Goal: Task Accomplishment & Management: Manage account settings

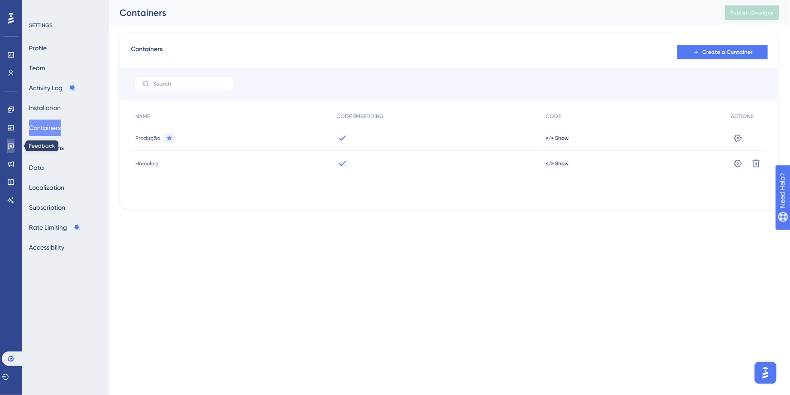
click at [9, 147] on icon at bounding box center [10, 145] width 7 height 7
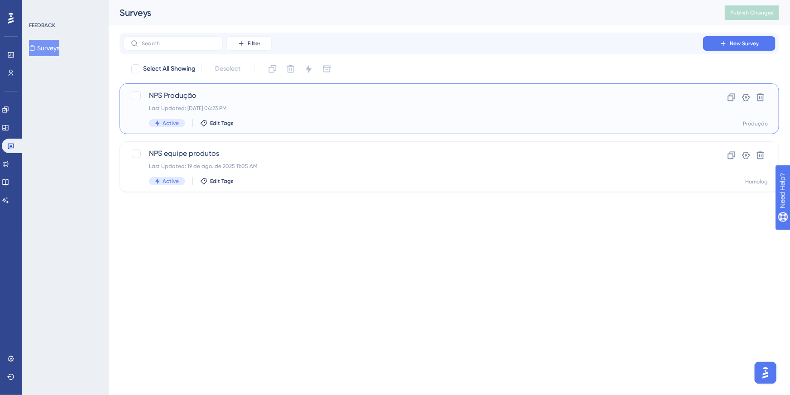
click at [200, 101] on span "NPS Produção" at bounding box center [413, 95] width 528 height 11
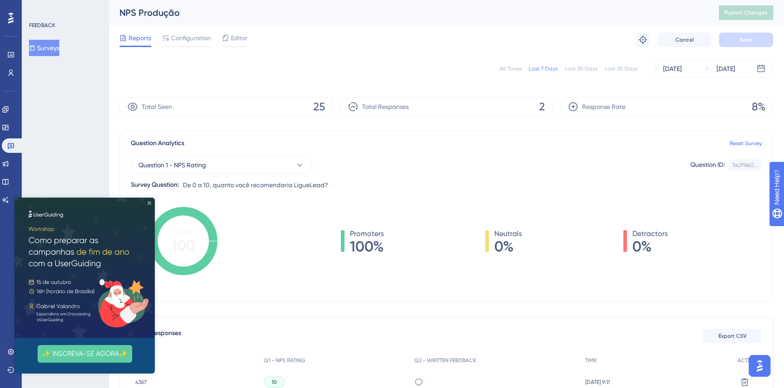
click at [148, 201] on icon "Close Preview" at bounding box center [150, 203] width 4 height 4
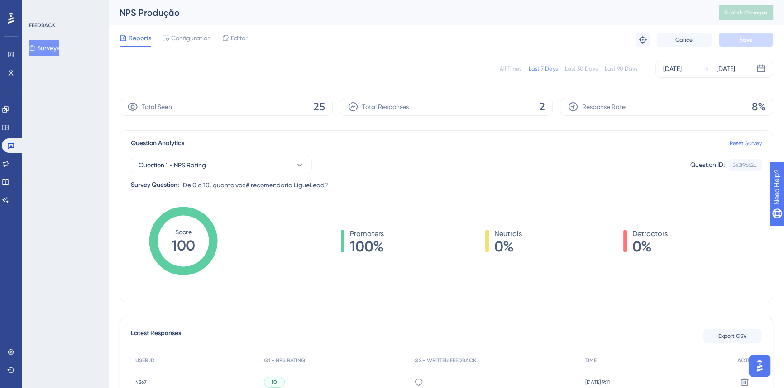
scroll to position [109, 0]
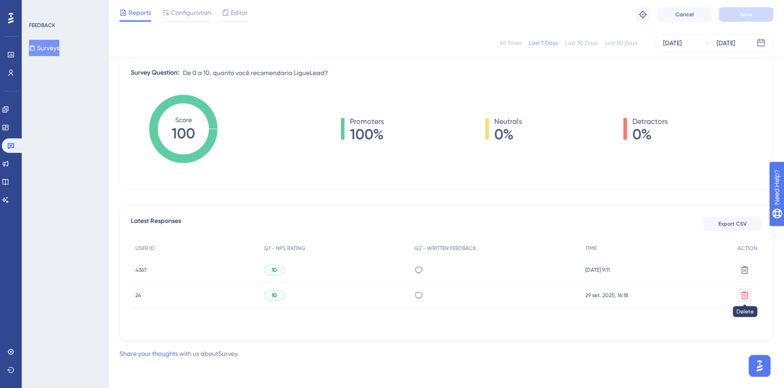
click at [745, 297] on icon at bounding box center [745, 296] width 8 height 8
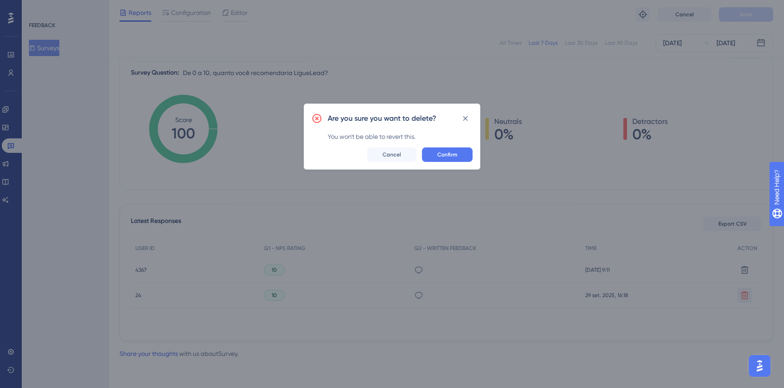
scroll to position [102, 0]
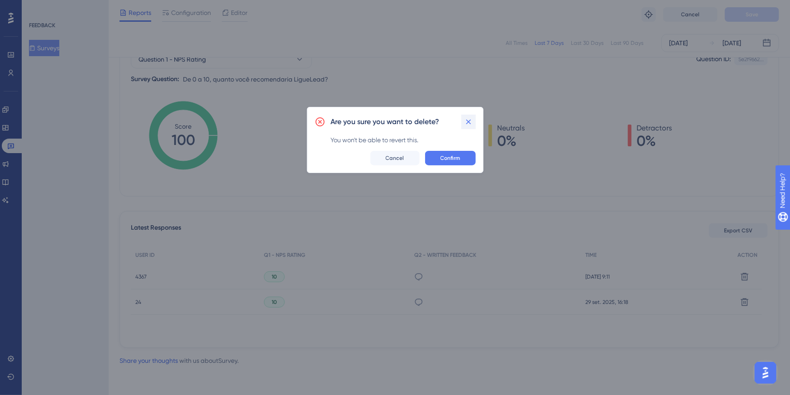
click at [472, 121] on icon at bounding box center [468, 121] width 9 height 9
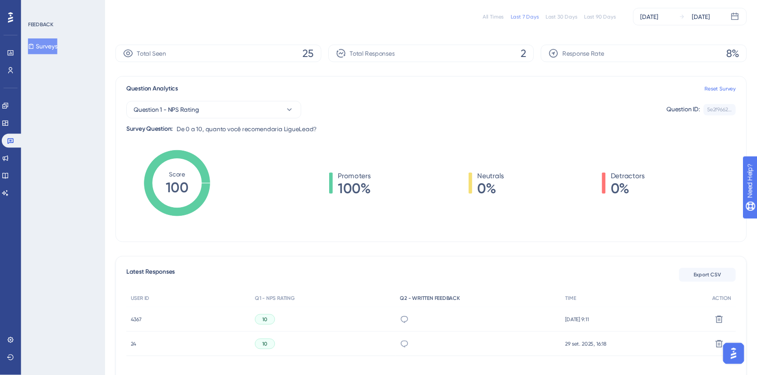
scroll to position [0, 0]
